Goal: Task Accomplishment & Management: Complete application form

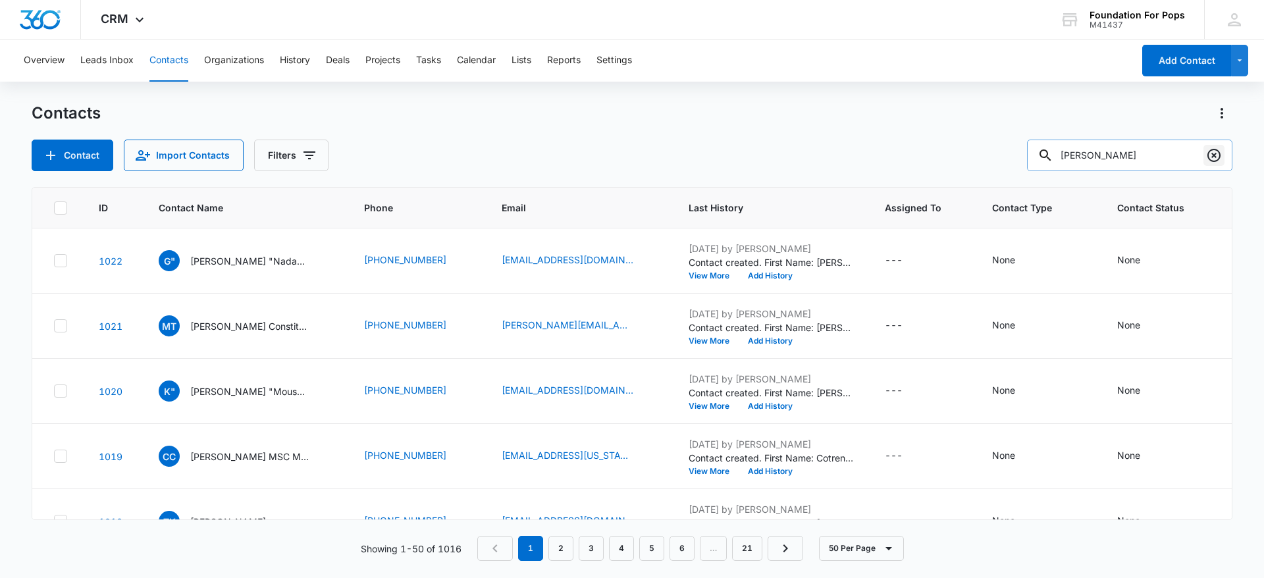
click at [1220, 151] on icon "Clear" at bounding box center [1215, 156] width 16 height 16
click at [1133, 158] on input "text" at bounding box center [1140, 156] width 186 height 32
type input "Thasha"
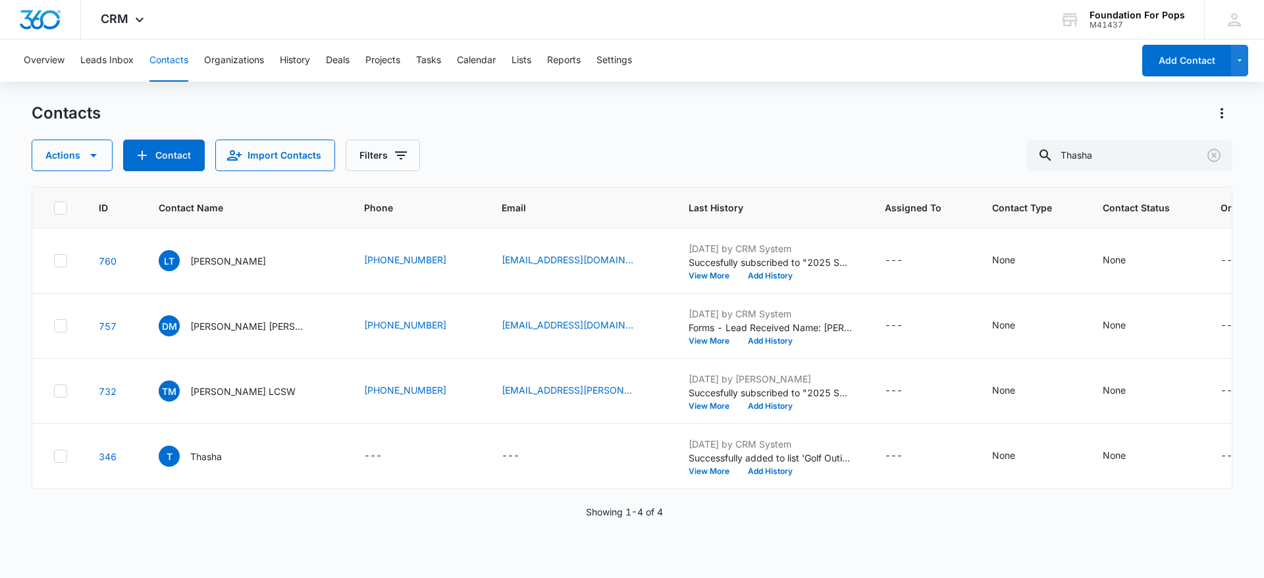
click at [1212, 142] on div at bounding box center [1214, 156] width 21 height 32
click at [1217, 154] on icon "Clear" at bounding box center [1215, 156] width 16 height 16
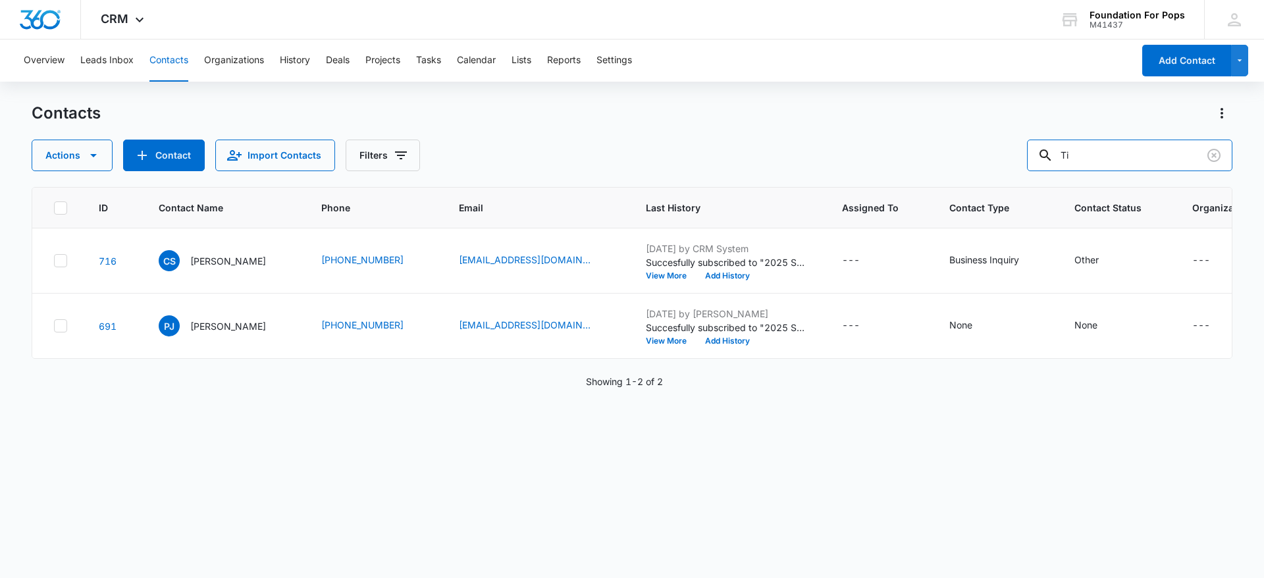
type input "T"
type input "[PERSON_NAME]"
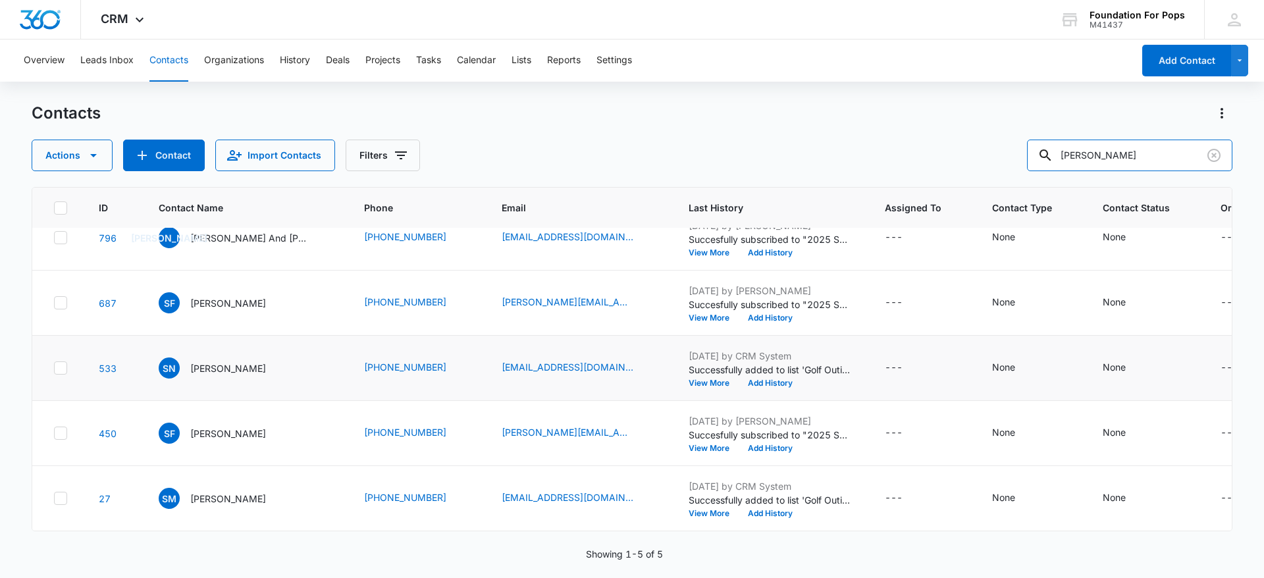
scroll to position [38, 0]
click at [1216, 149] on icon "Clear" at bounding box center [1214, 155] width 13 height 13
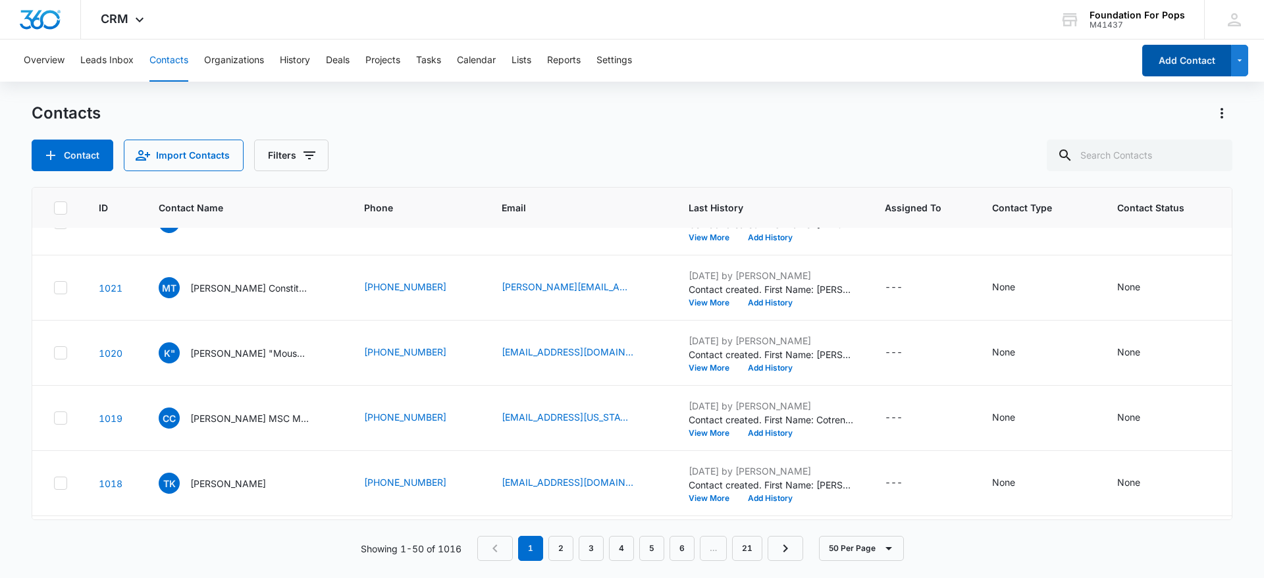
click at [1183, 59] on button "Add Contact" at bounding box center [1187, 61] width 89 height 32
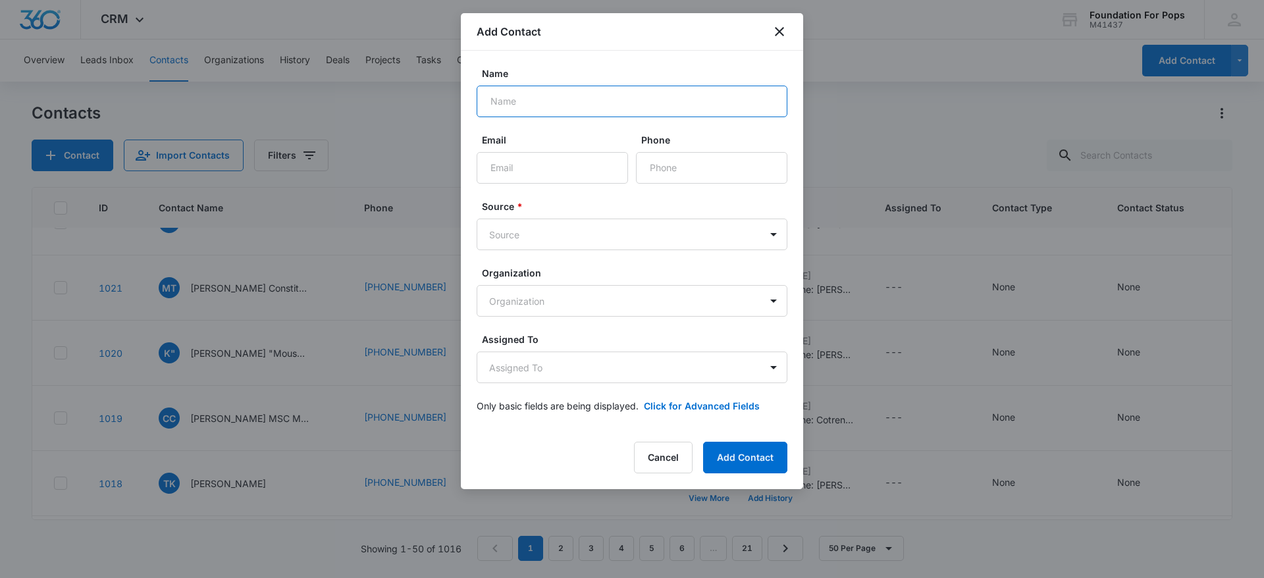
click at [533, 107] on input "Name" at bounding box center [632, 102] width 311 height 32
type input "[PERSON_NAME]"
click at [726, 165] on input "Phone" at bounding box center [711, 168] width 151 height 32
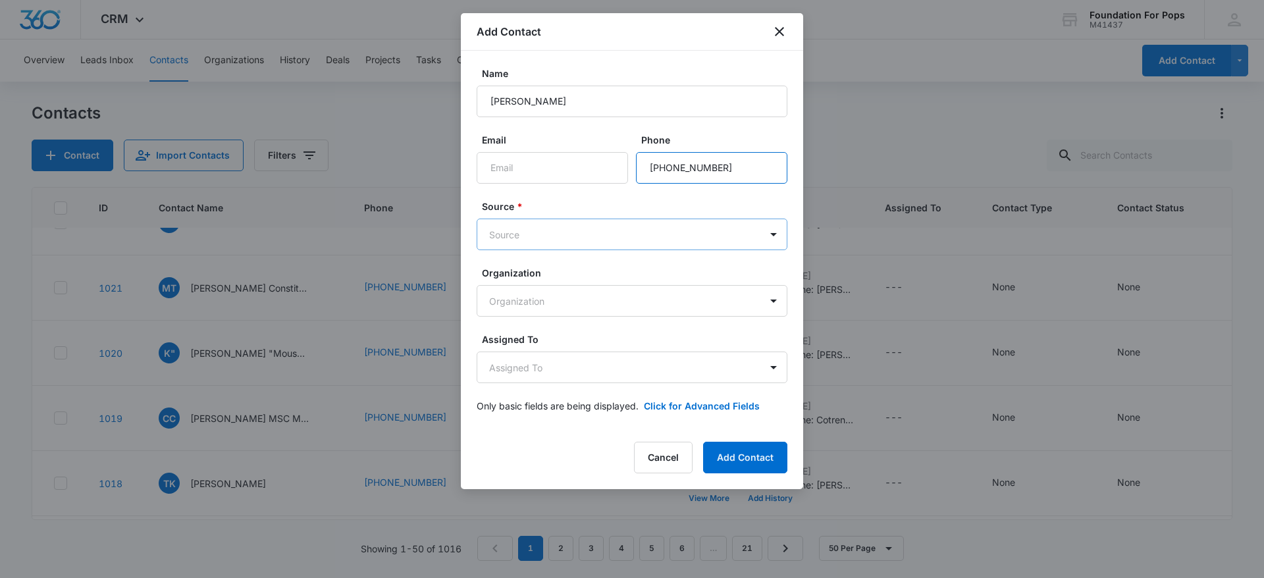
type input "[PHONE_NUMBER]"
click at [606, 230] on body "CRM Apps Reputation Websites Forms CRM Email Social Content Ads Intelligence Fi…" at bounding box center [632, 289] width 1264 height 578
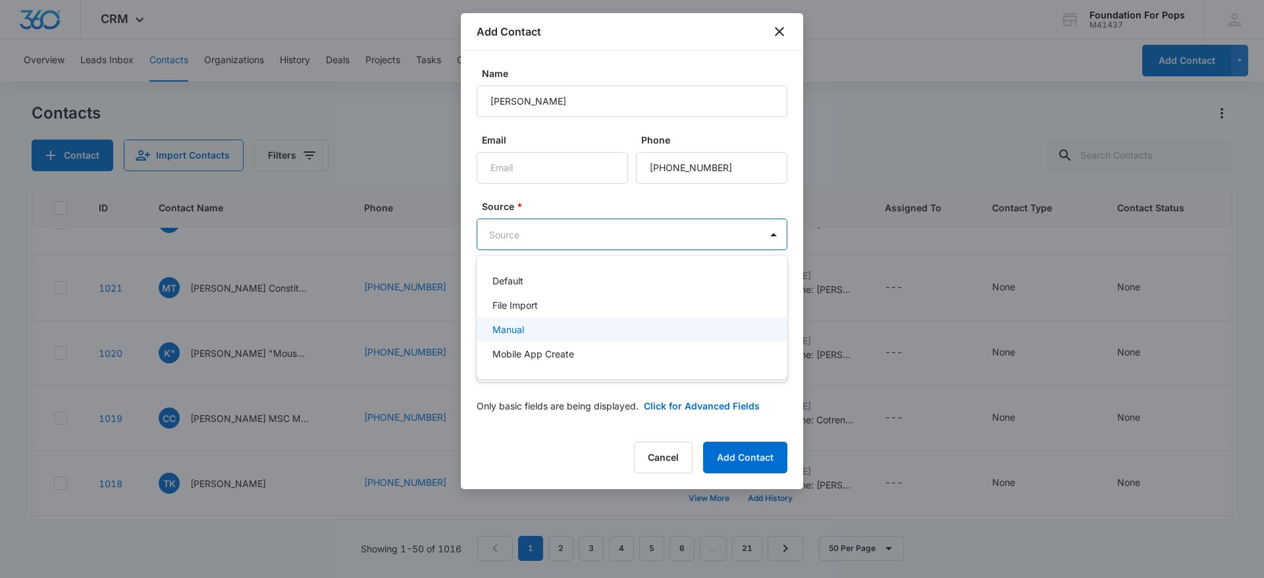
click at [541, 329] on div "Manual" at bounding box center [631, 330] width 277 height 14
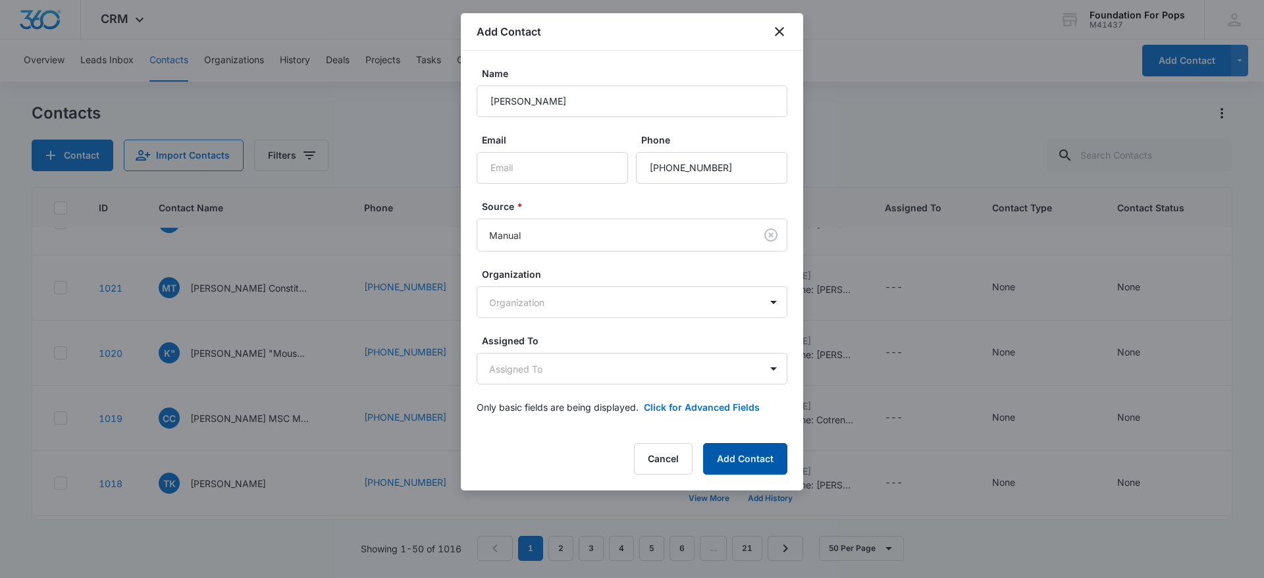
click at [757, 452] on button "Add Contact" at bounding box center [745, 459] width 84 height 32
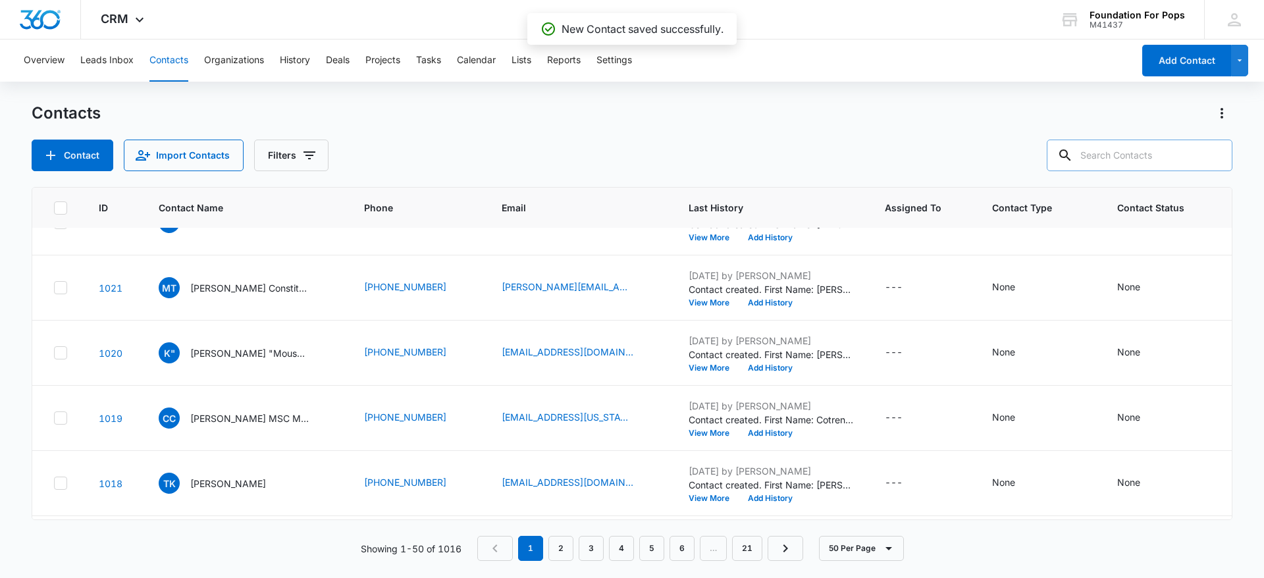
click at [1138, 159] on input "text" at bounding box center [1140, 156] width 186 height 32
type input "Amara"
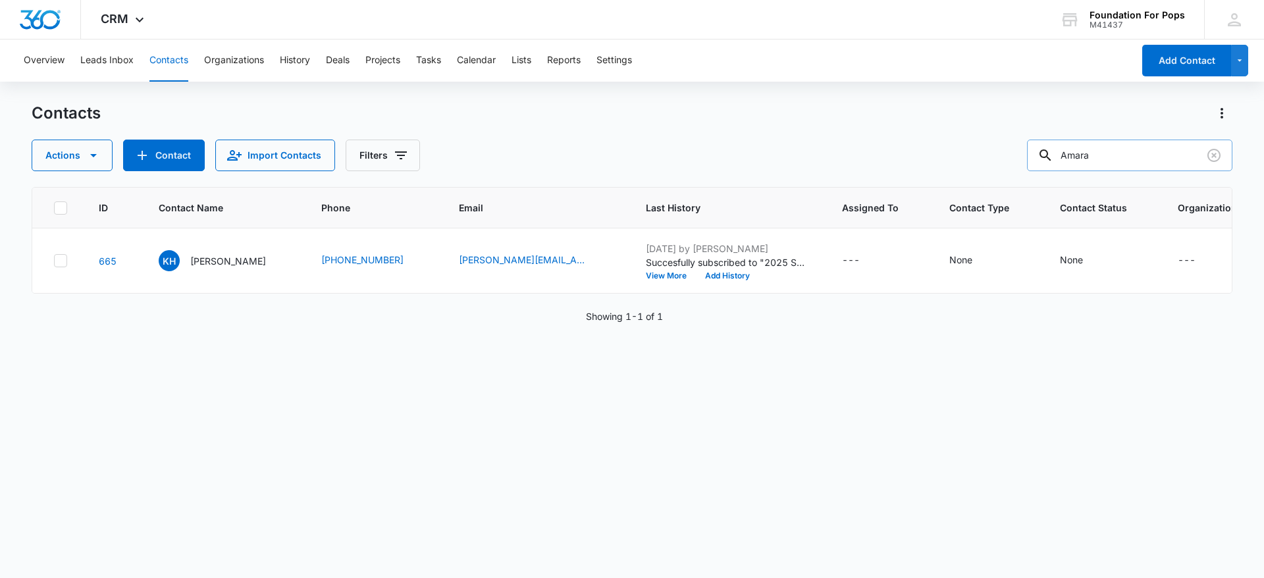
scroll to position [0, 0]
click at [1213, 151] on icon "Clear" at bounding box center [1215, 156] width 16 height 16
click at [1212, 152] on div at bounding box center [1214, 156] width 21 height 32
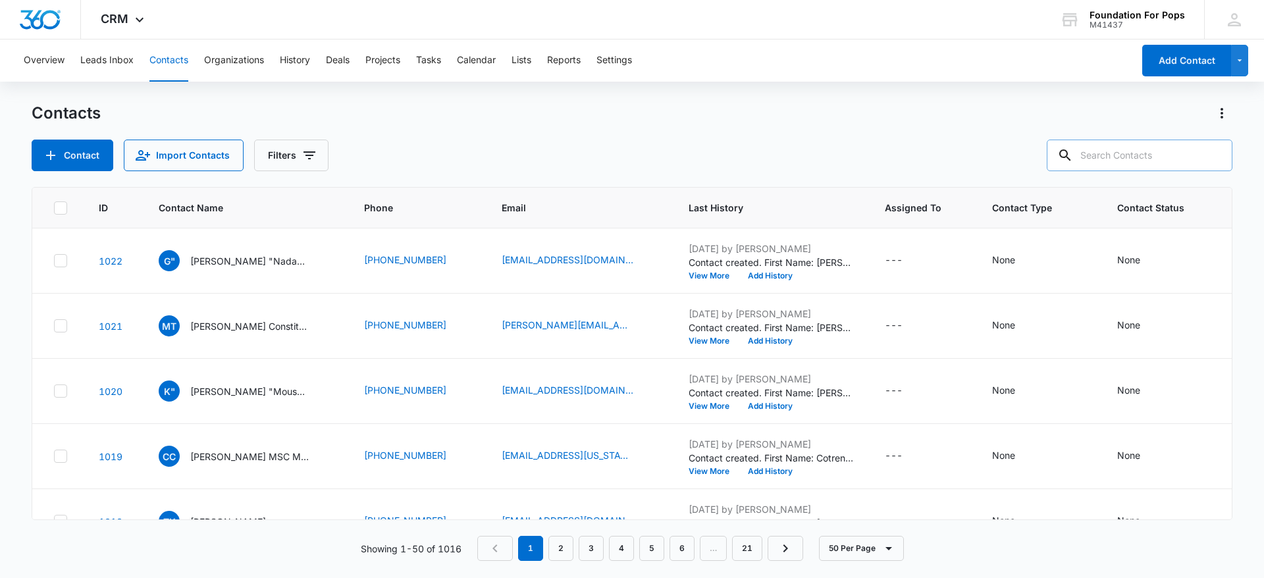
drag, startPoint x: 1168, startPoint y: 149, endPoint x: 1154, endPoint y: 144, distance: 14.8
click at [1154, 144] on input "text" at bounding box center [1140, 156] width 186 height 32
type input "[PERSON_NAME] living"
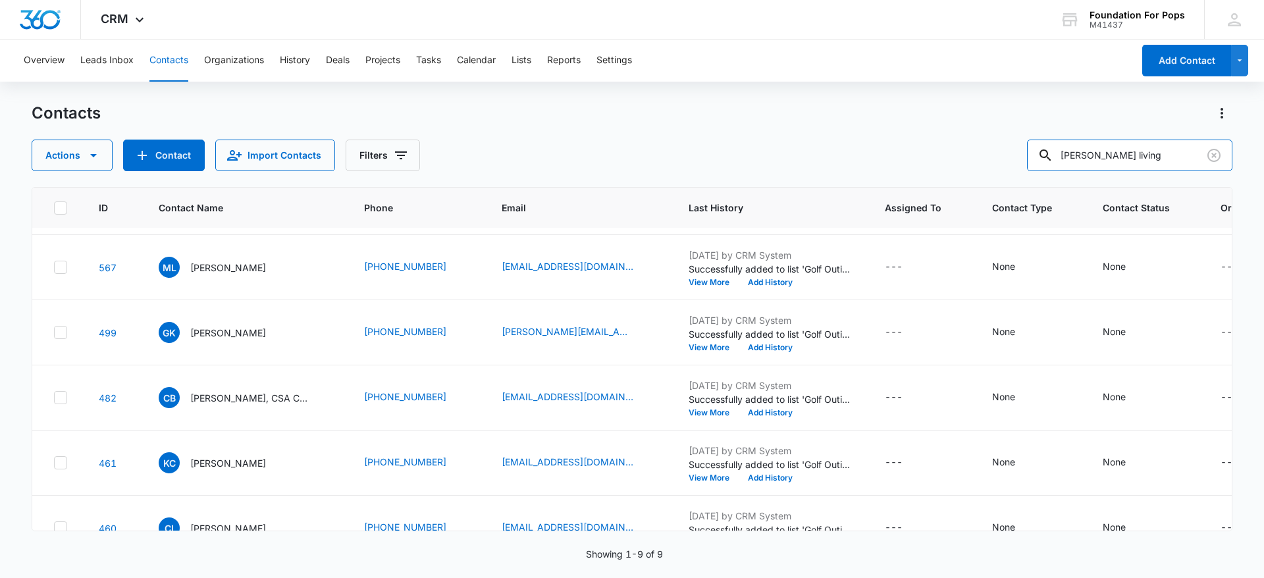
scroll to position [299, 0]
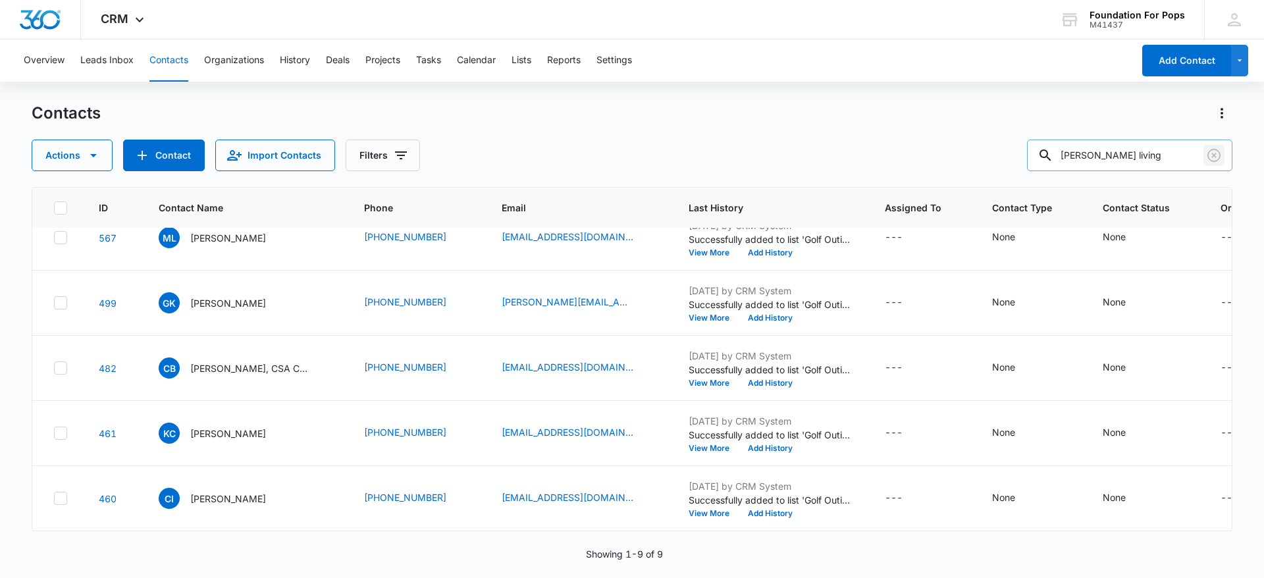
drag, startPoint x: 1210, startPoint y: 149, endPoint x: 1149, endPoint y: 161, distance: 61.6
click at [1207, 151] on icon "Clear" at bounding box center [1215, 156] width 16 height 16
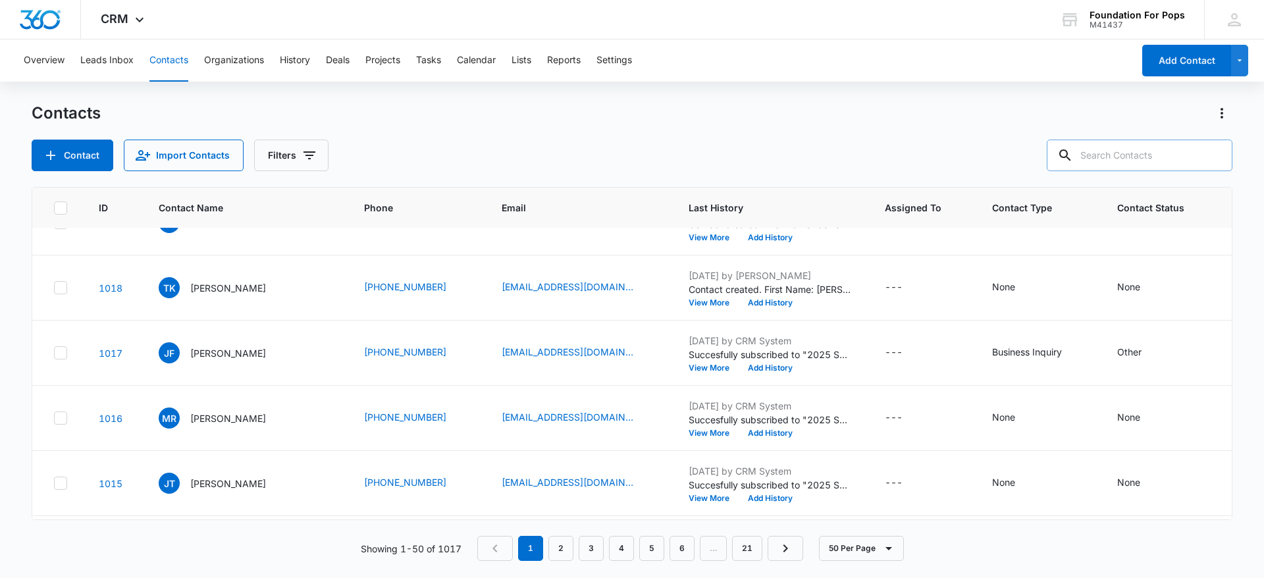
click at [1174, 161] on input "text" at bounding box center [1140, 156] width 186 height 32
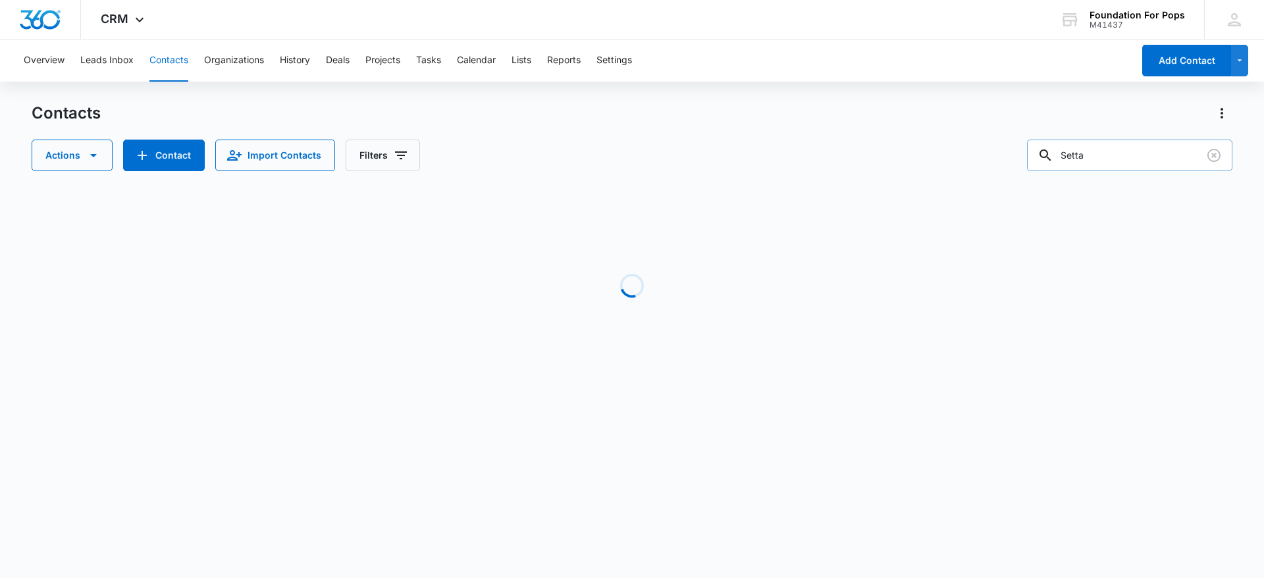
scroll to position [0, 0]
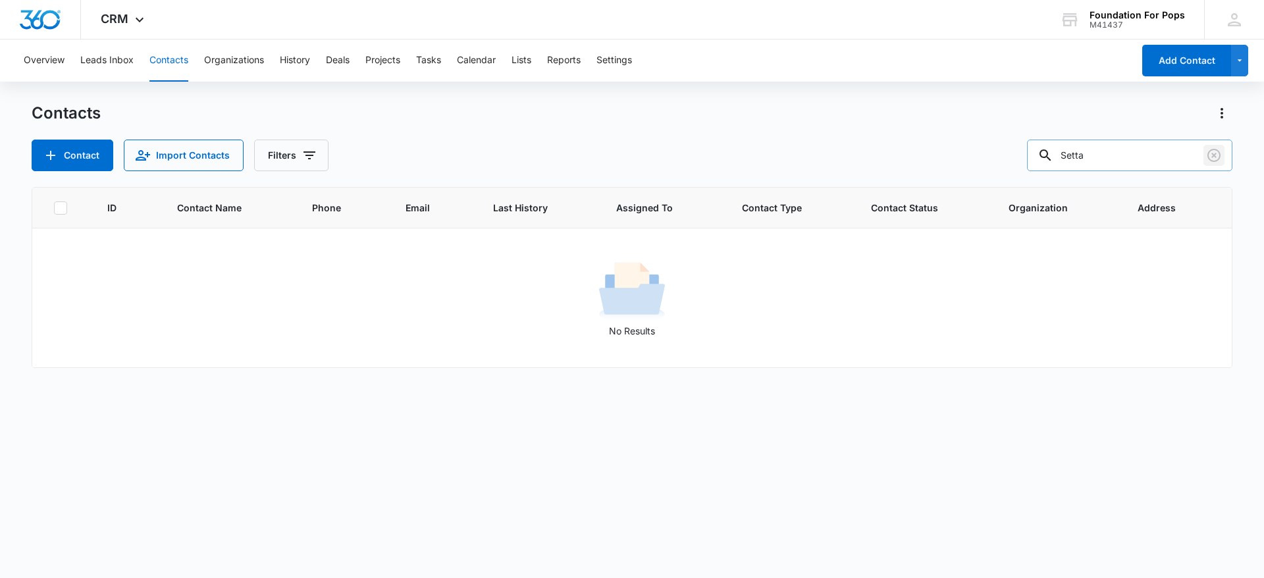
drag, startPoint x: 1215, startPoint y: 153, endPoint x: 1145, endPoint y: 169, distance: 72.4
click at [1198, 161] on div "Setta" at bounding box center [1129, 156] width 205 height 32
click at [1112, 149] on input "Setta" at bounding box center [1129, 156] width 205 height 32
type input "S"
type input "[PERSON_NAME]"
